Goal: Check status: Check status

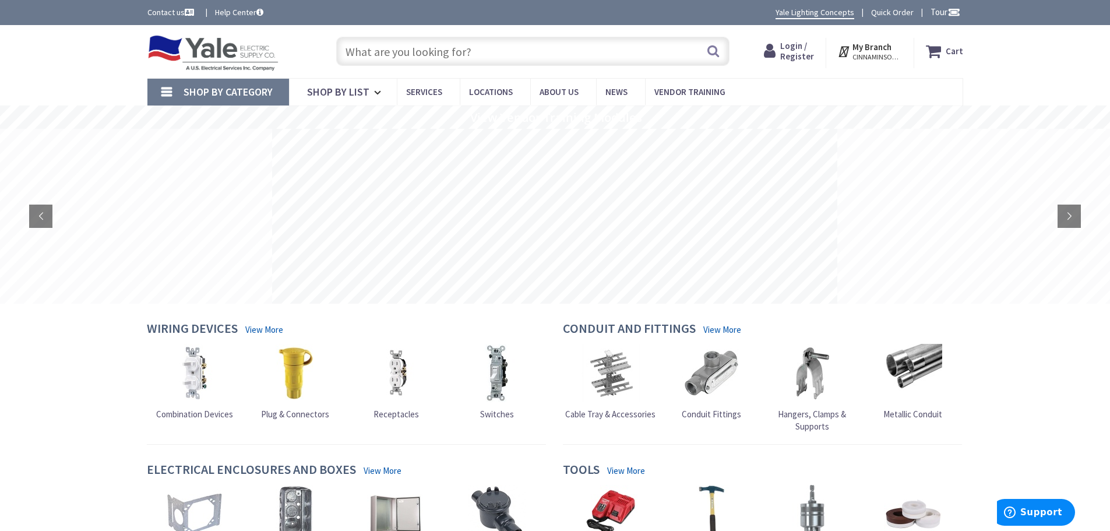
click at [797, 53] on span "Login / Register" at bounding box center [797, 51] width 34 height 22
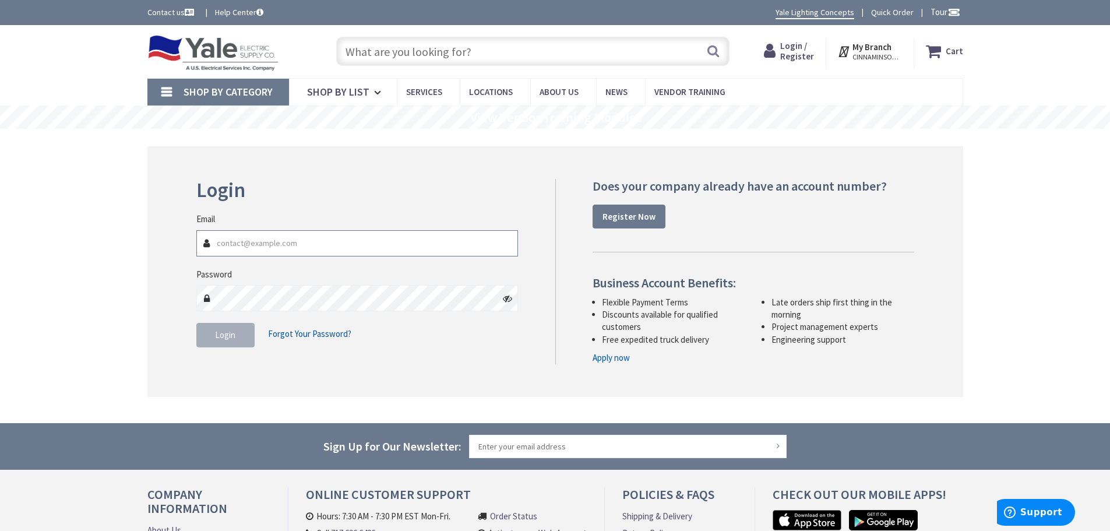
type input "[EMAIL_ADDRESS][DOMAIN_NAME]"
click at [238, 341] on button "Login" at bounding box center [225, 335] width 58 height 24
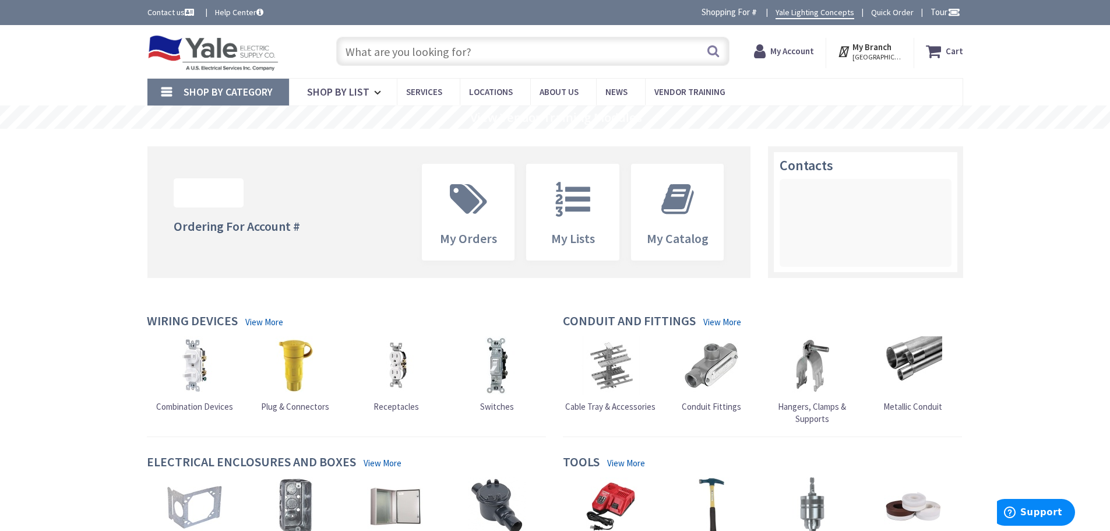
click at [802, 51] on strong "My Account" at bounding box center [792, 50] width 44 height 11
click at [442, 230] on span "My Orders" at bounding box center [469, 212] width 92 height 96
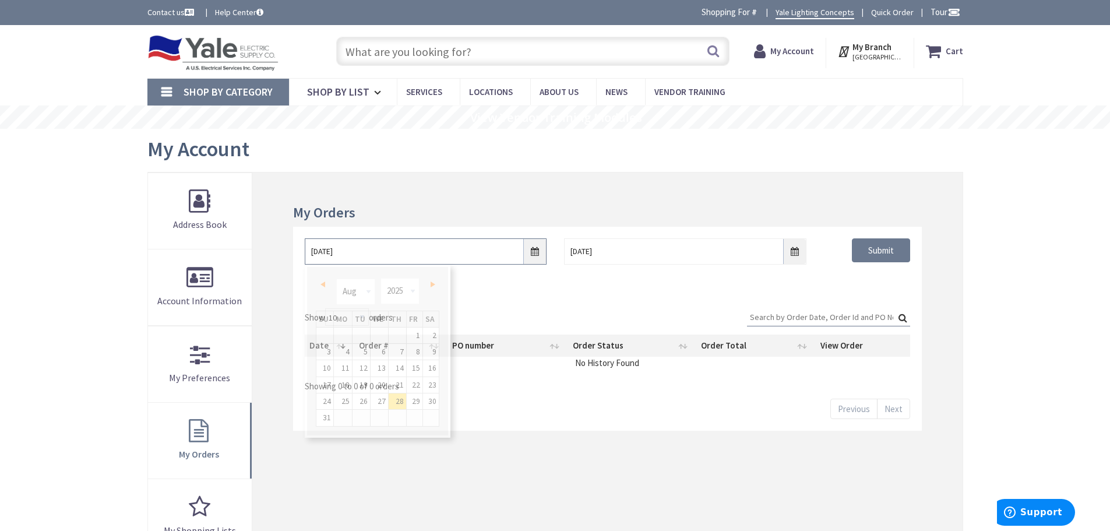
click at [533, 251] on input "8/28/2025" at bounding box center [426, 251] width 242 height 26
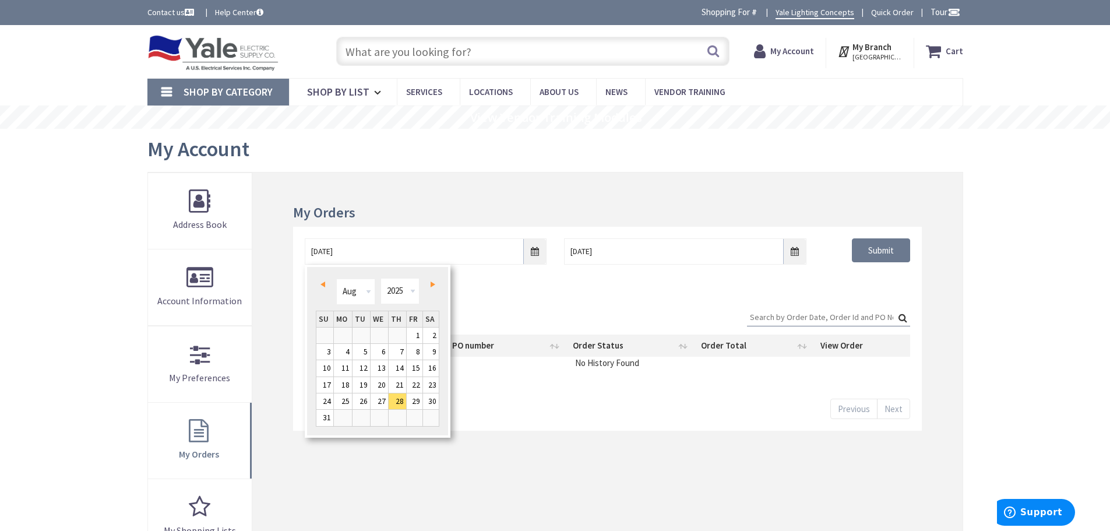
click at [323, 281] on link "Prev" at bounding box center [325, 285] width 16 height 16
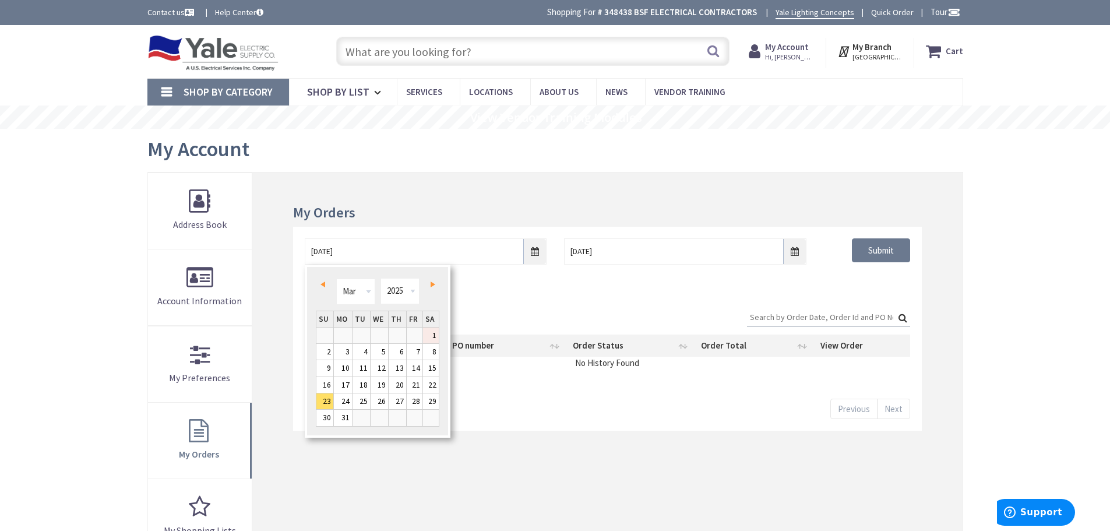
click at [429, 332] on link "1" at bounding box center [431, 336] width 16 height 16
type input "03/01/2025"
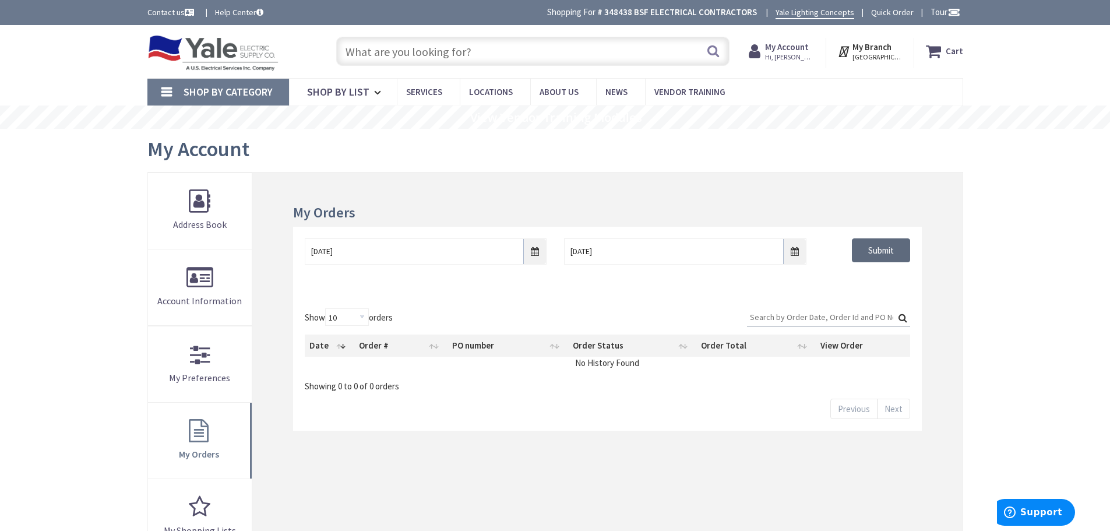
click at [894, 249] on input "Submit" at bounding box center [881, 250] width 58 height 24
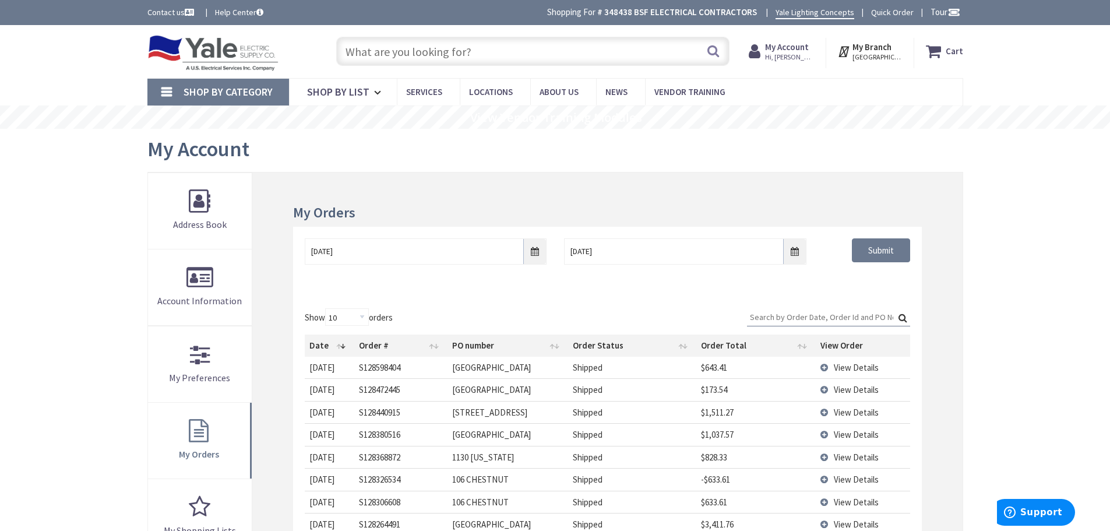
click at [826, 409] on td "View Details" at bounding box center [863, 412] width 94 height 22
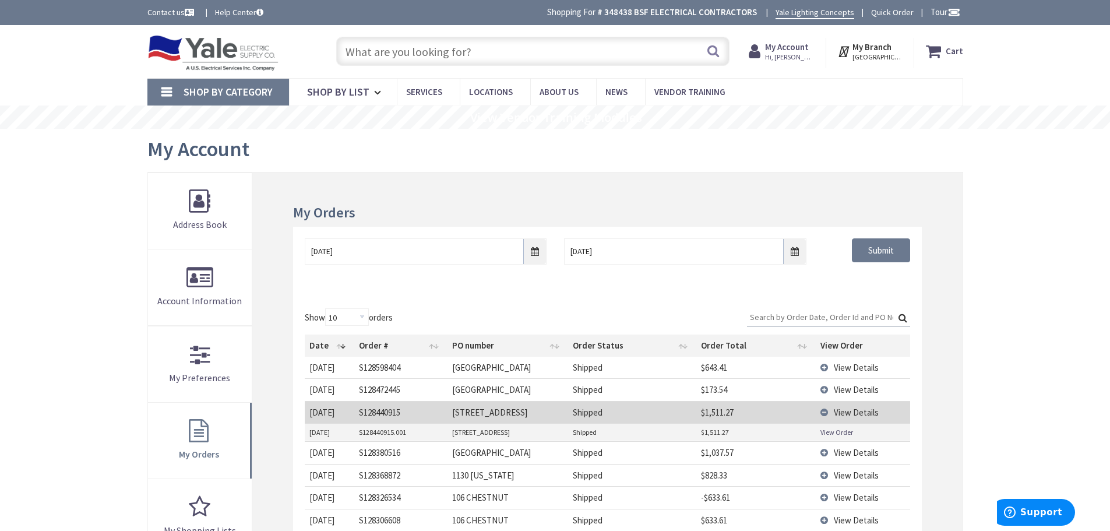
click at [844, 431] on link "View Order" at bounding box center [837, 432] width 33 height 10
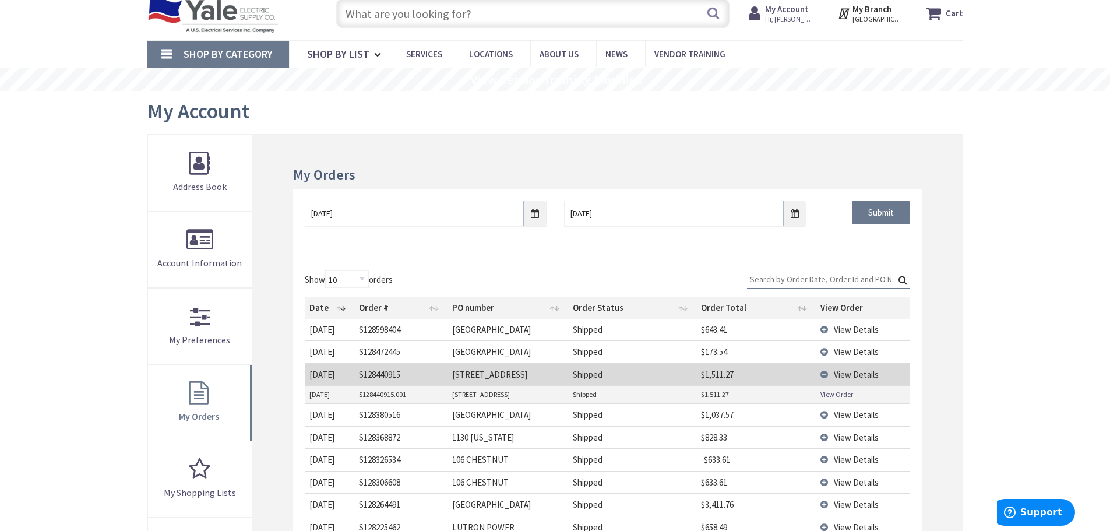
scroll to position [58, 0]
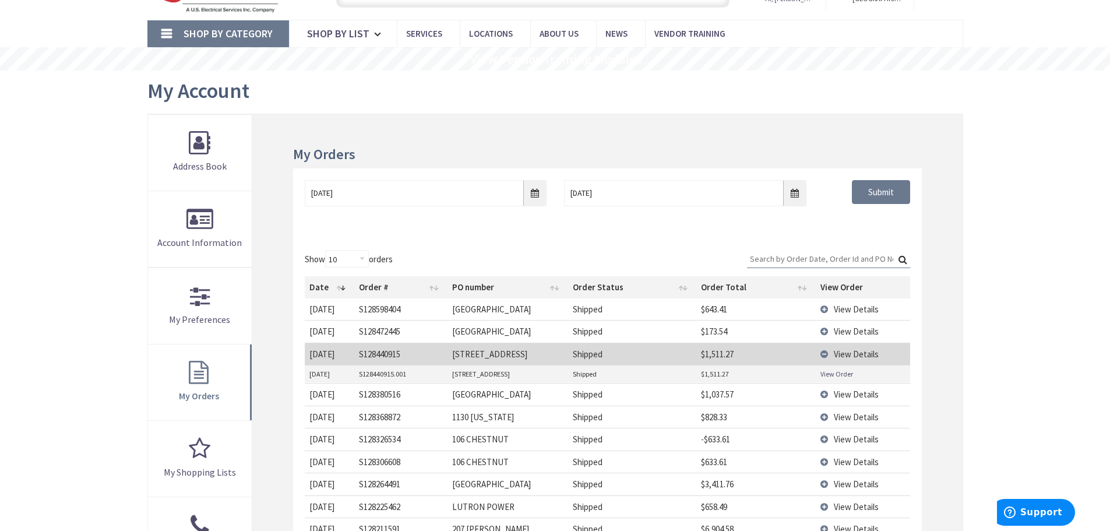
click at [826, 389] on td "View Details" at bounding box center [863, 394] width 94 height 22
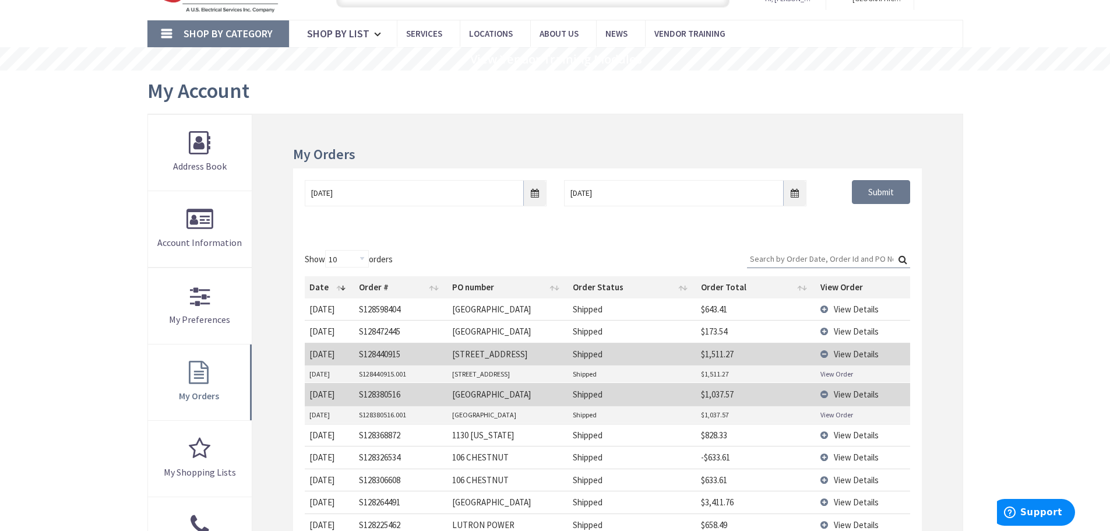
click at [831, 413] on link "View Order" at bounding box center [837, 415] width 33 height 10
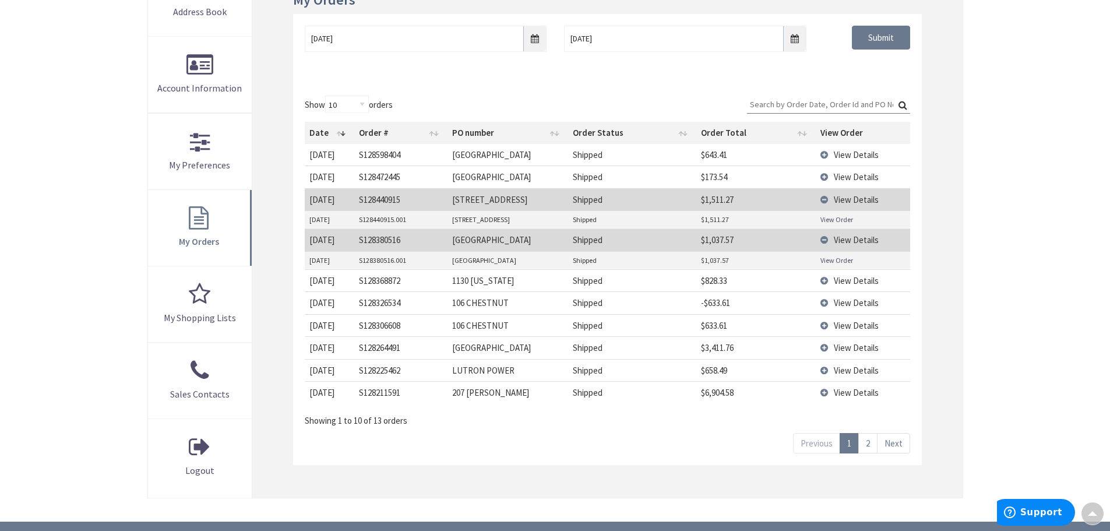
scroll to position [233, 0]
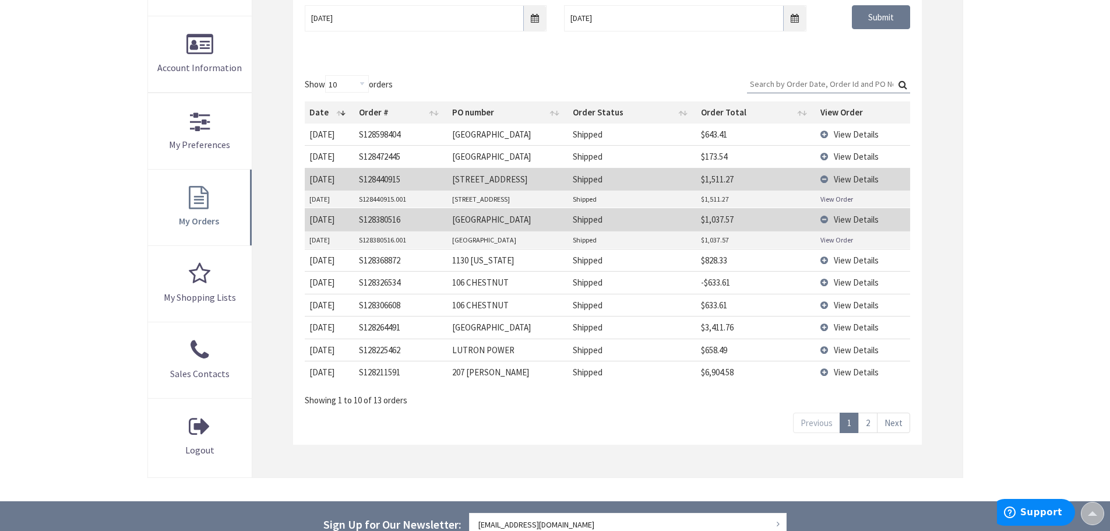
click at [825, 327] on td "View Details" at bounding box center [863, 327] width 94 height 22
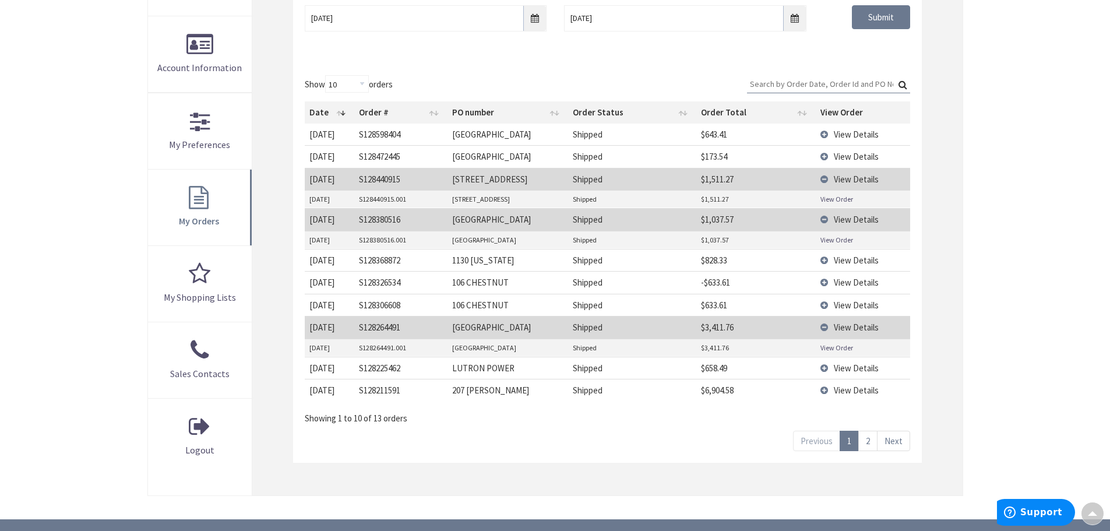
click at [834, 346] on link "View Order" at bounding box center [837, 348] width 33 height 10
click at [825, 256] on td "View Details" at bounding box center [863, 260] width 94 height 22
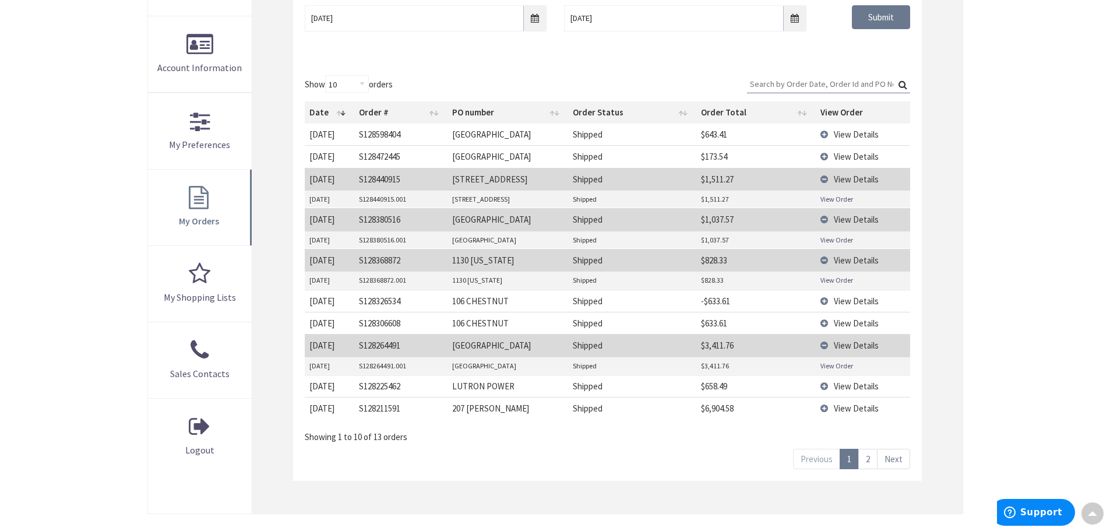
click at [835, 278] on link "View Order" at bounding box center [837, 280] width 33 height 10
